Goal: Find contact information: Find contact information

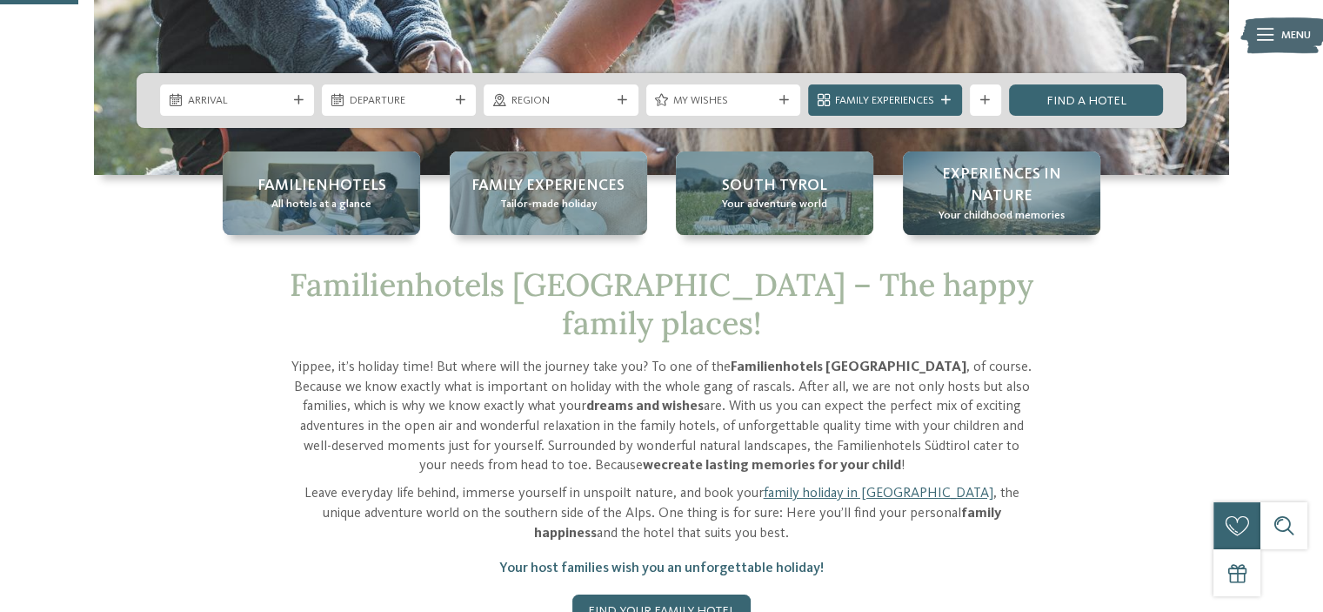
scroll to position [407, 0]
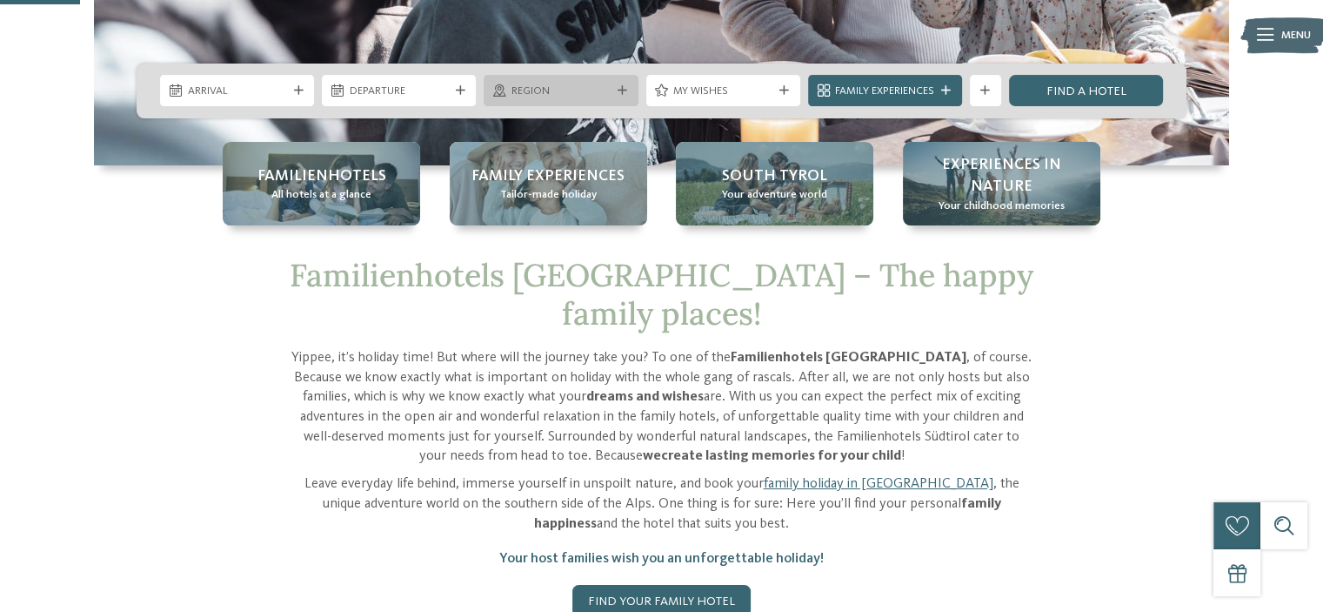
click at [545, 91] on span "Region" at bounding box center [561, 92] width 99 height 16
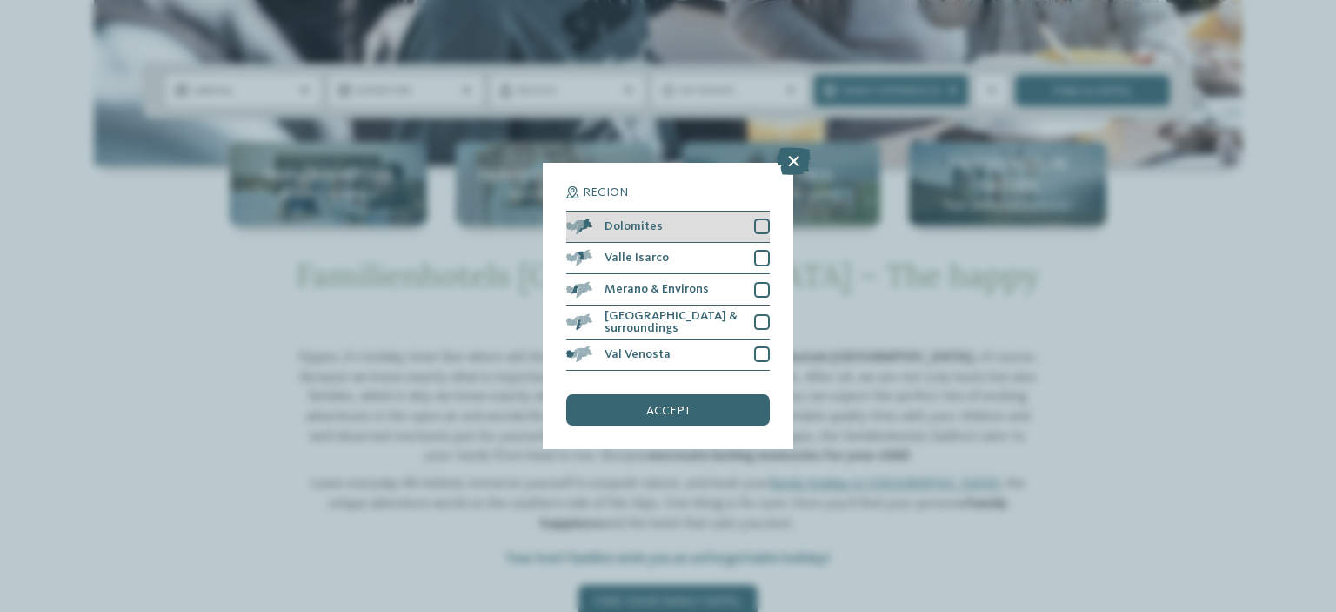
click at [717, 238] on div "Dolomites" at bounding box center [668, 226] width 204 height 31
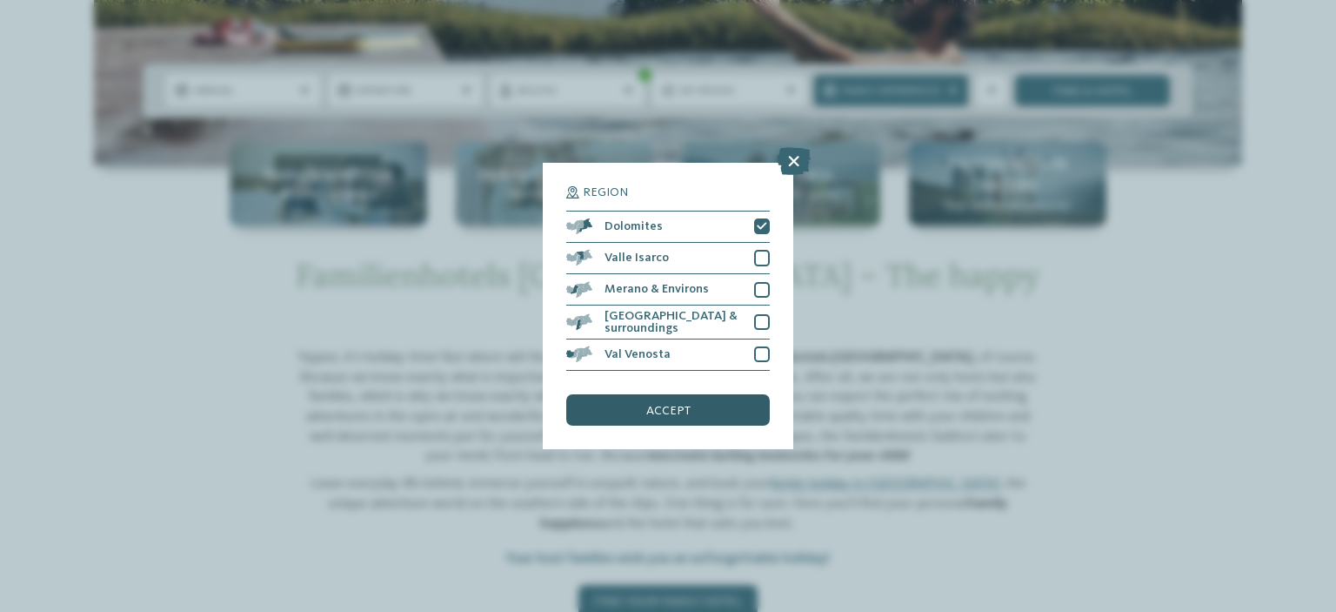
click at [686, 405] on span "accept" at bounding box center [668, 411] width 44 height 12
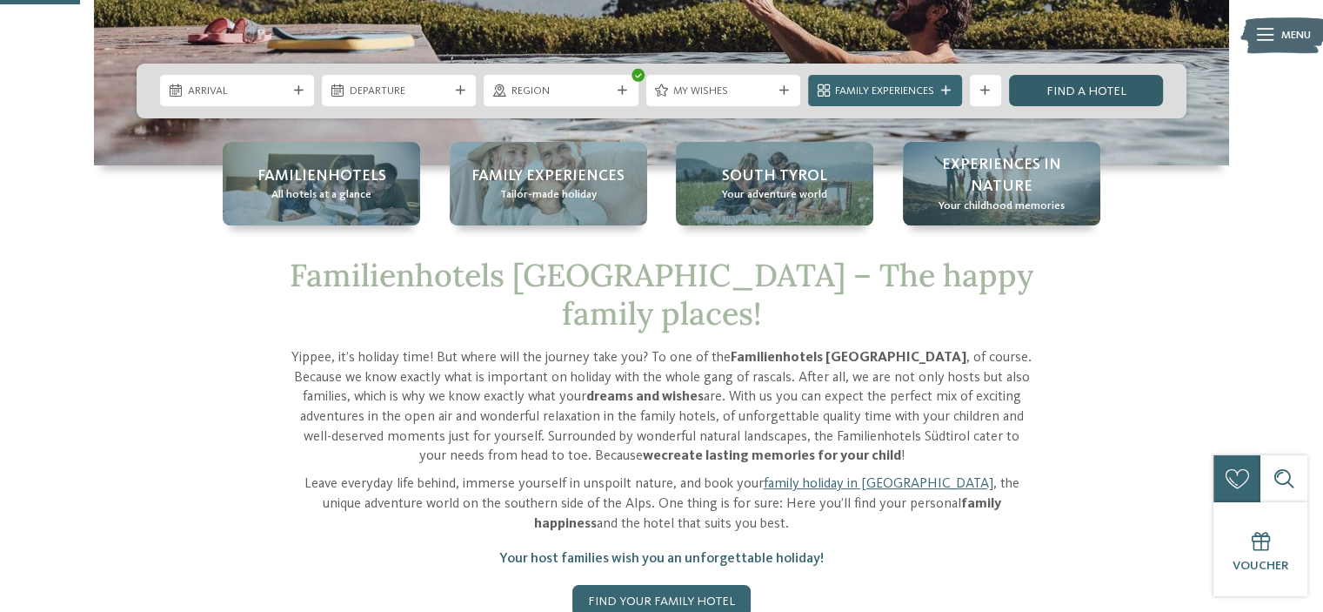
click at [1079, 92] on link "Find a hotel" at bounding box center [1086, 90] width 154 height 31
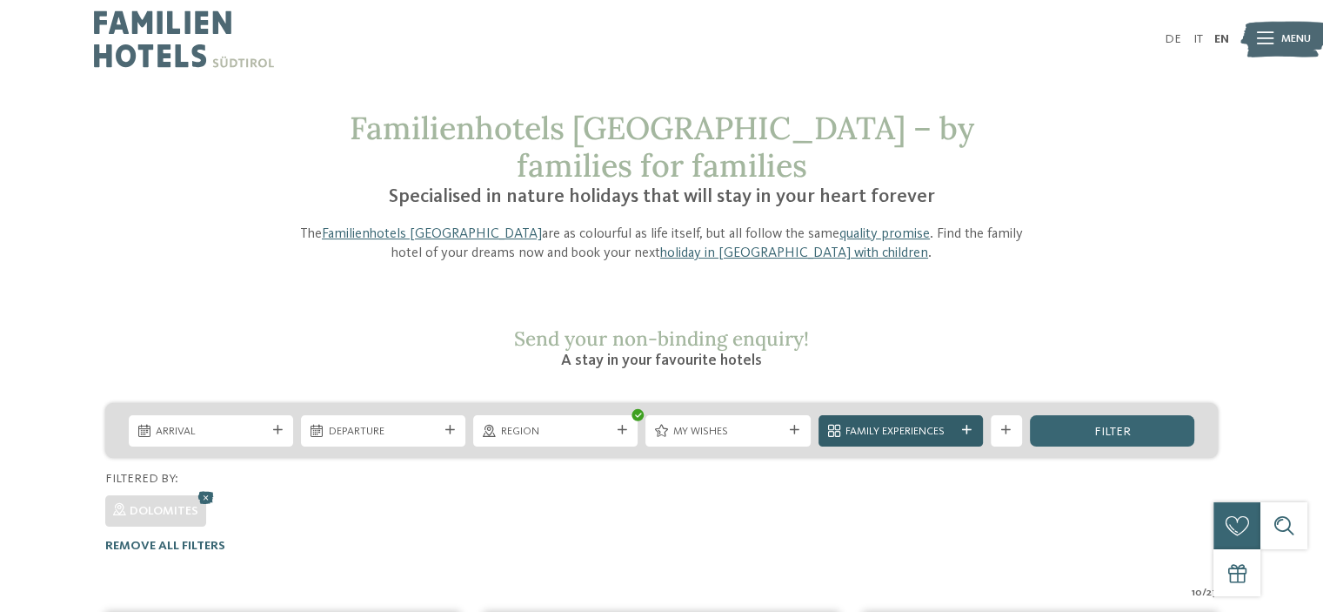
click at [918, 424] on span "Family Experiences" at bounding box center [901, 432] width 110 height 16
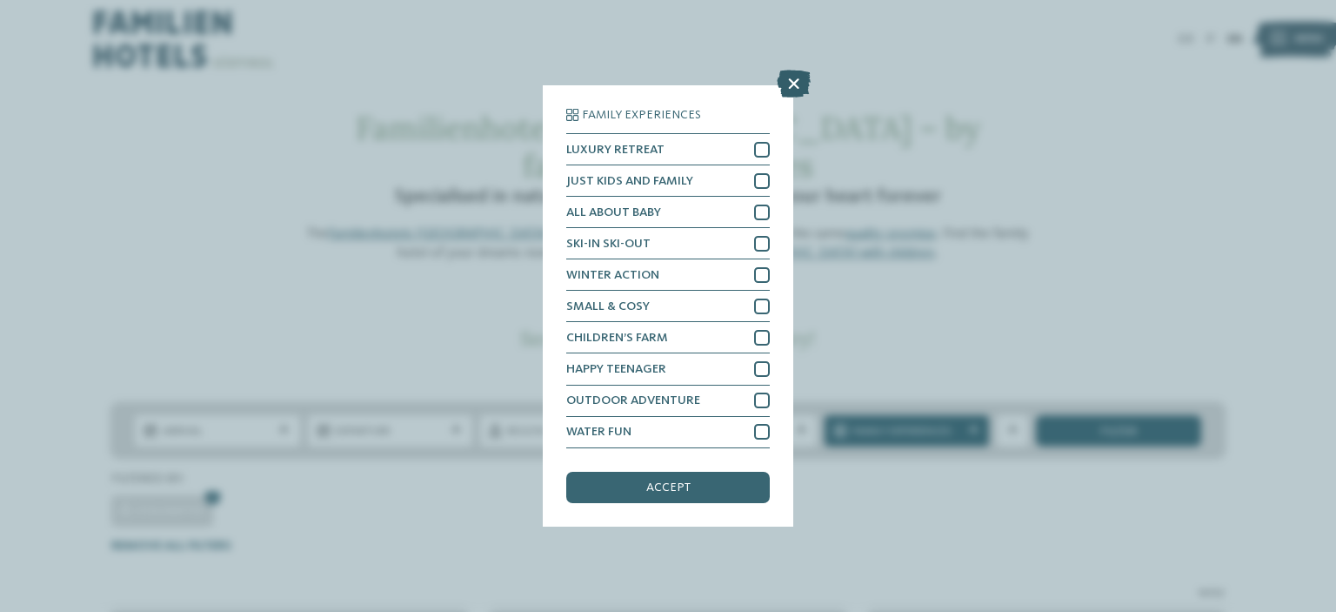
click at [792, 83] on icon at bounding box center [794, 84] width 34 height 28
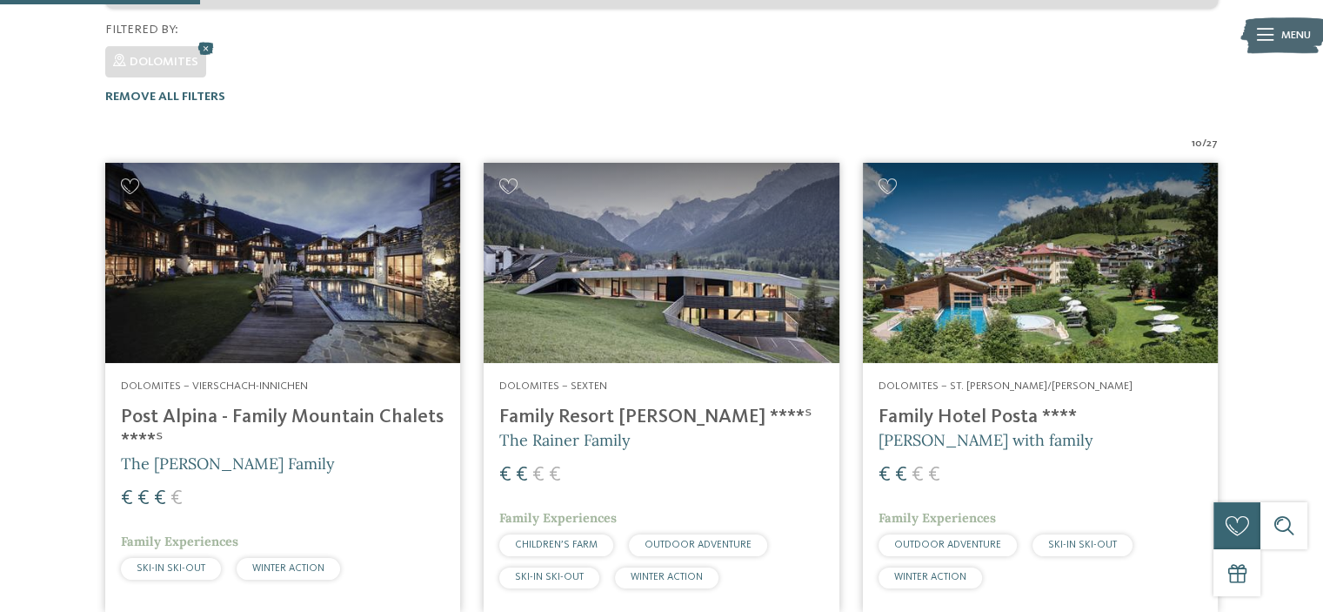
scroll to position [454, 0]
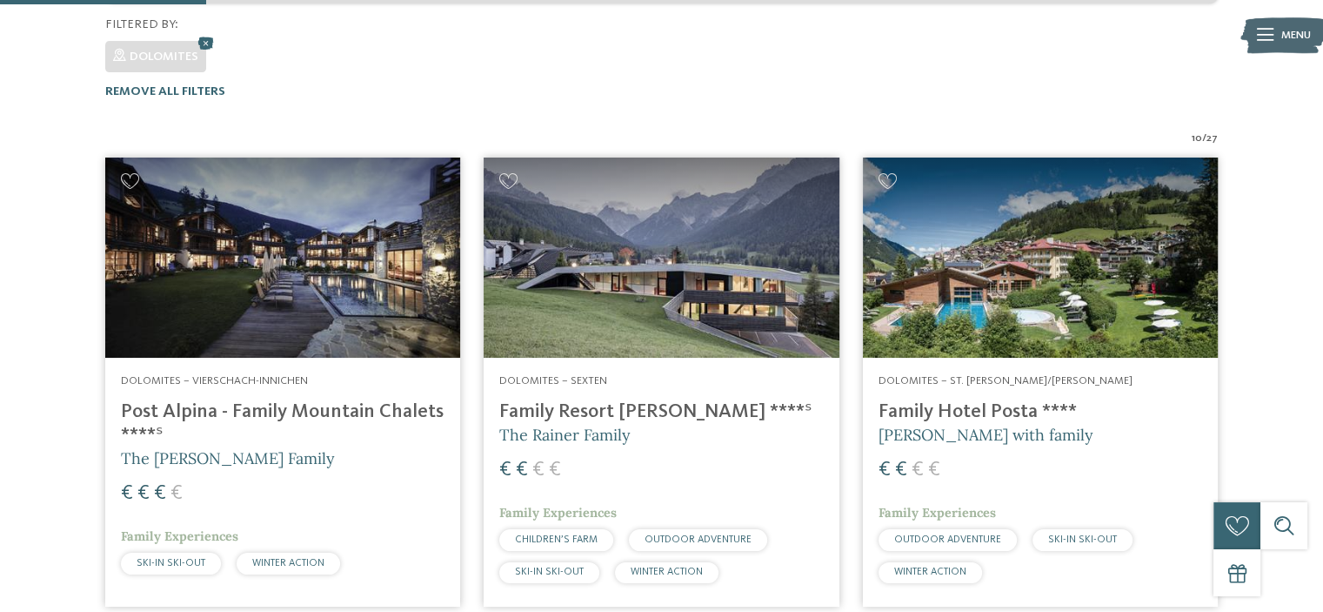
click at [669, 424] on h5 "The Rainer Family" at bounding box center [661, 435] width 324 height 22
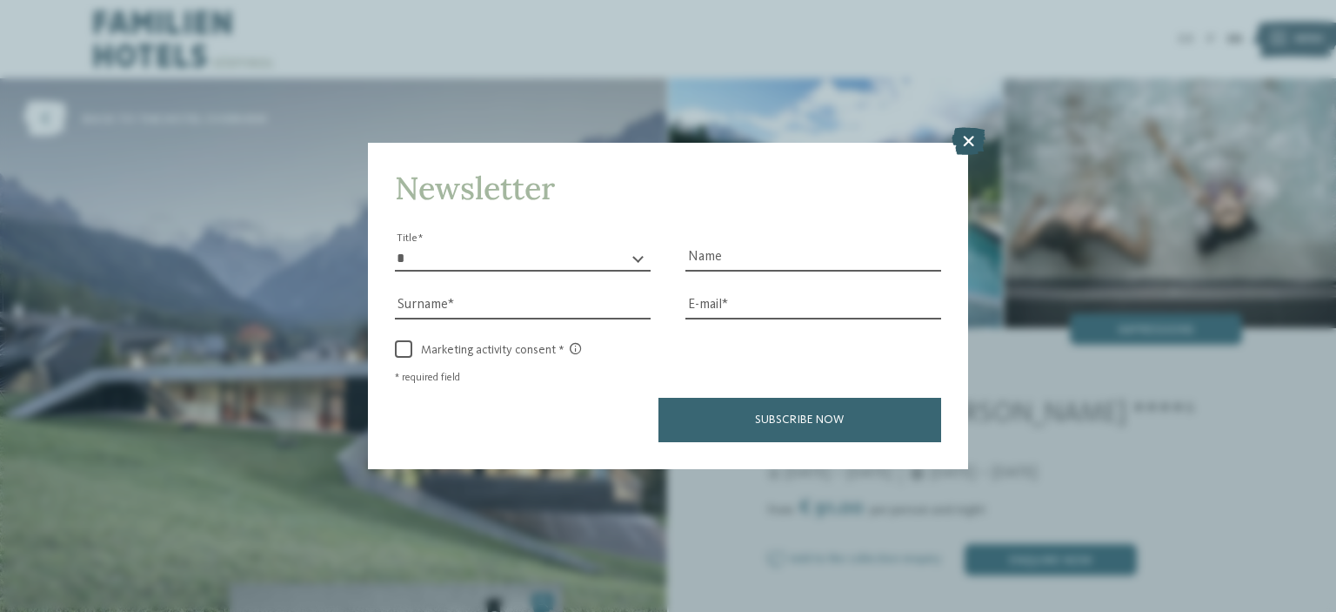
click at [974, 144] on icon at bounding box center [969, 141] width 34 height 28
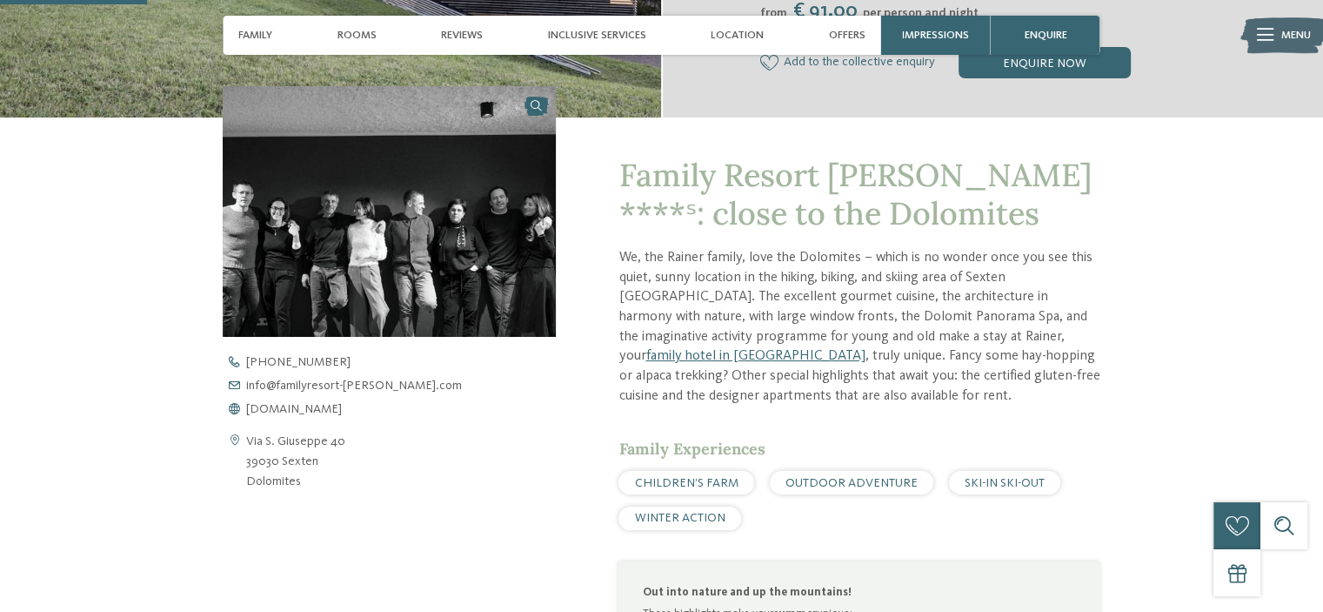
scroll to position [518, 0]
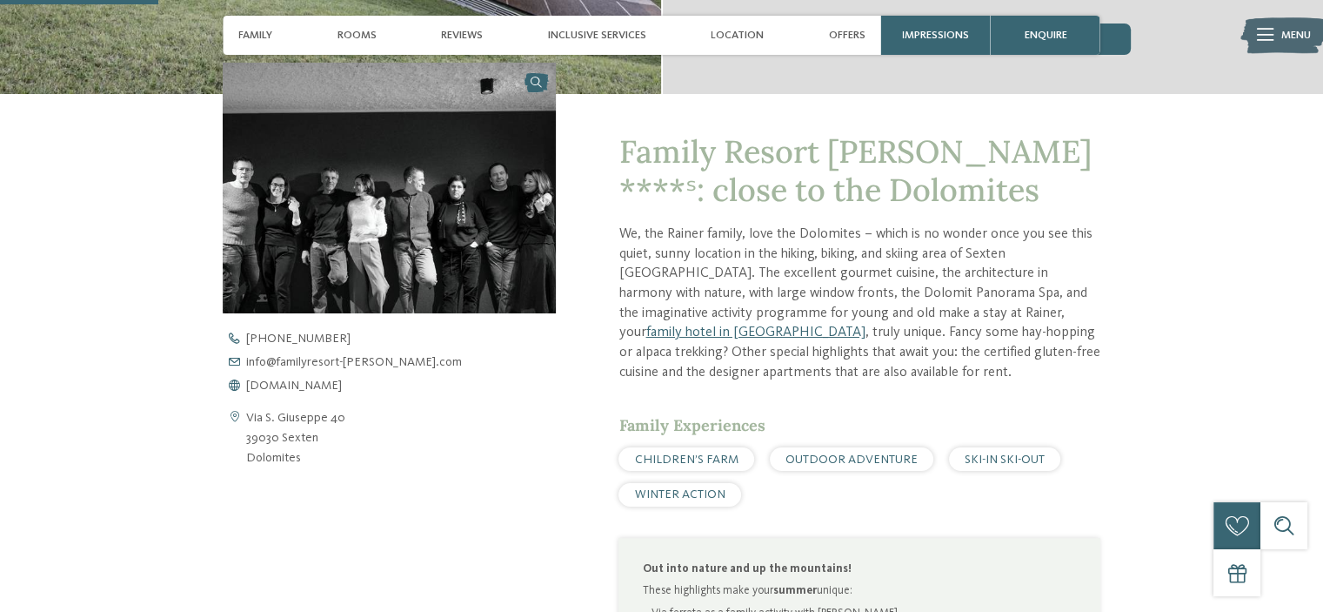
drag, startPoint x: 304, startPoint y: 461, endPoint x: 246, endPoint y: 418, distance: 71.5
click at [246, 418] on address "[STREET_ADDRESS] 39030 Sexten Dolomites" at bounding box center [295, 438] width 99 height 60
copy address "[STREET_ADDRESS][PERSON_NAME]"
click at [358, 471] on div "Open contact details [STREET_ADDRESS] 39030 Sexten Dolomites [PHONE_NUMBER] inf…" at bounding box center [389, 475] width 333 height 824
drag, startPoint x: 306, startPoint y: 452, endPoint x: 247, endPoint y: 413, distance: 70.5
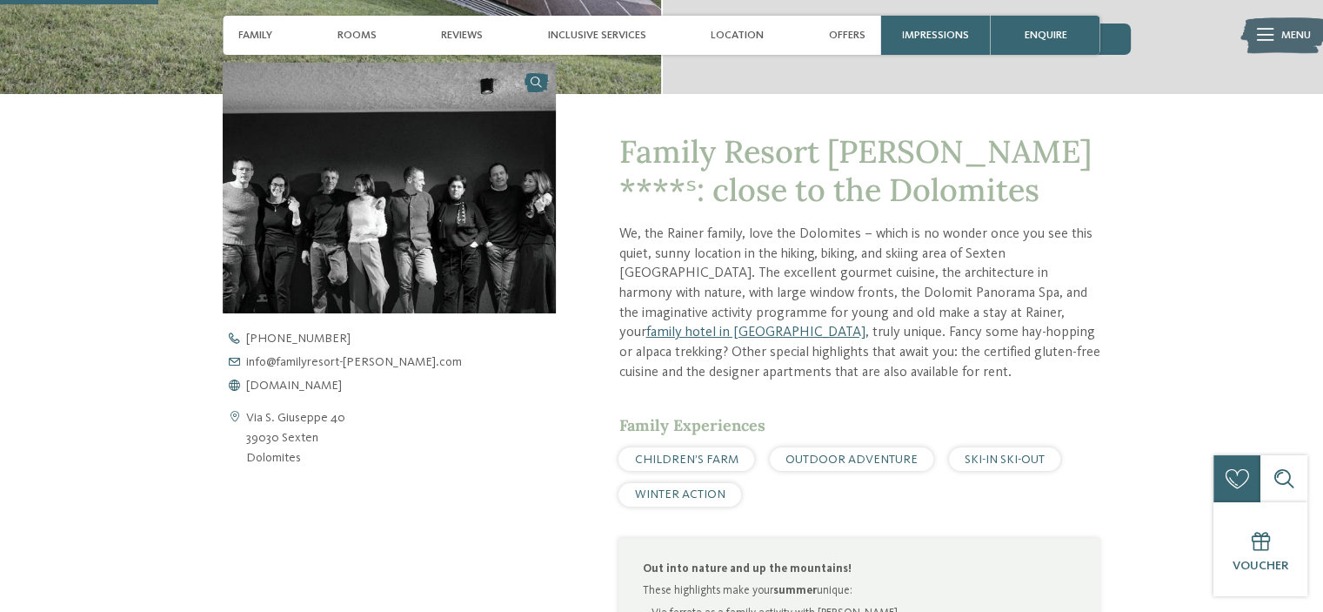
click at [247, 413] on address "[STREET_ADDRESS] 39030 Sexten Dolomites" at bounding box center [295, 438] width 99 height 60
copy address "[STREET_ADDRESS][PERSON_NAME]"
